Goal: Task Accomplishment & Management: Manage account settings

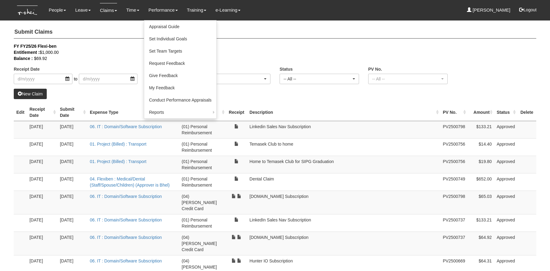
select select "50"
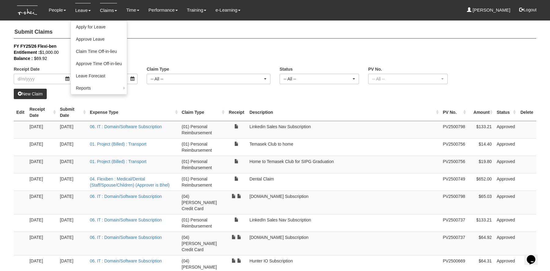
click at [75, 7] on link "Leave" at bounding box center [83, 10] width 16 height 14
click at [80, 11] on link "Leave" at bounding box center [83, 10] width 16 height 14
click at [82, 24] on link "Apply for Leave" at bounding box center [99, 27] width 56 height 12
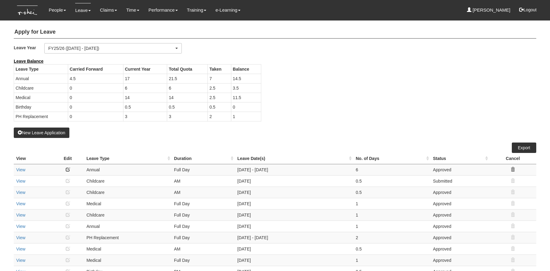
select select "50"
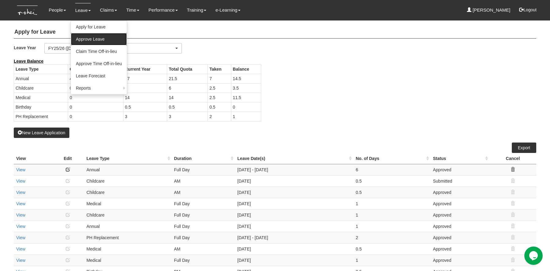
click at [84, 39] on link "Approve Leave" at bounding box center [99, 39] width 56 height 12
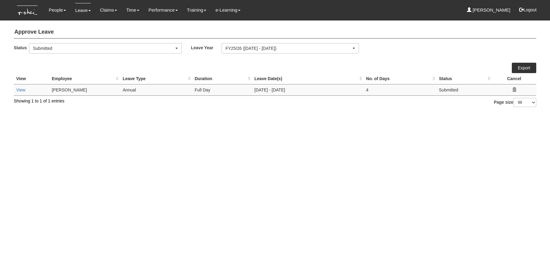
select select "50"
click at [21, 89] on link "View" at bounding box center [20, 89] width 9 height 5
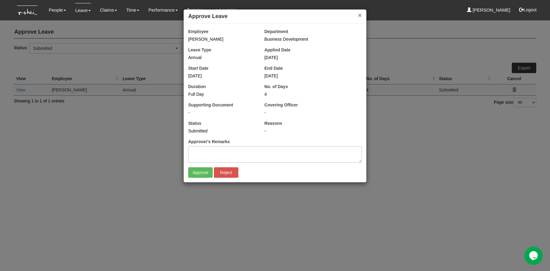
click at [358, 14] on button "×" at bounding box center [360, 15] width 4 height 6
